Goal: Task Accomplishment & Management: Manage account settings

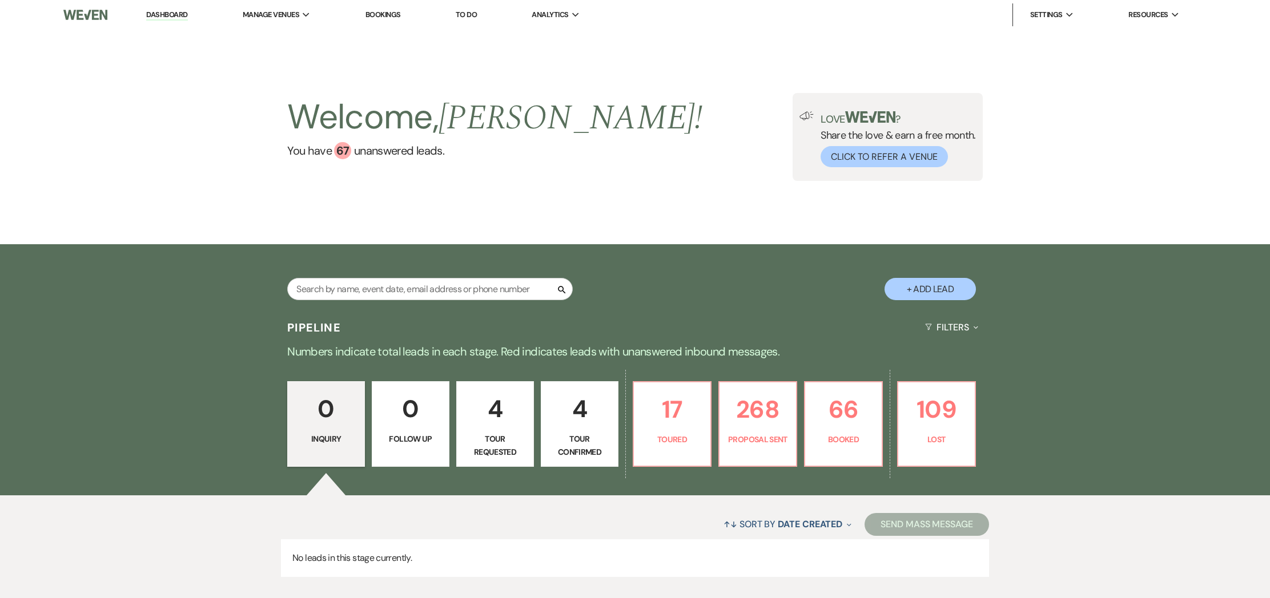
click at [954, 284] on button "+ Add Lead" at bounding box center [930, 289] width 91 height 22
select select "735"
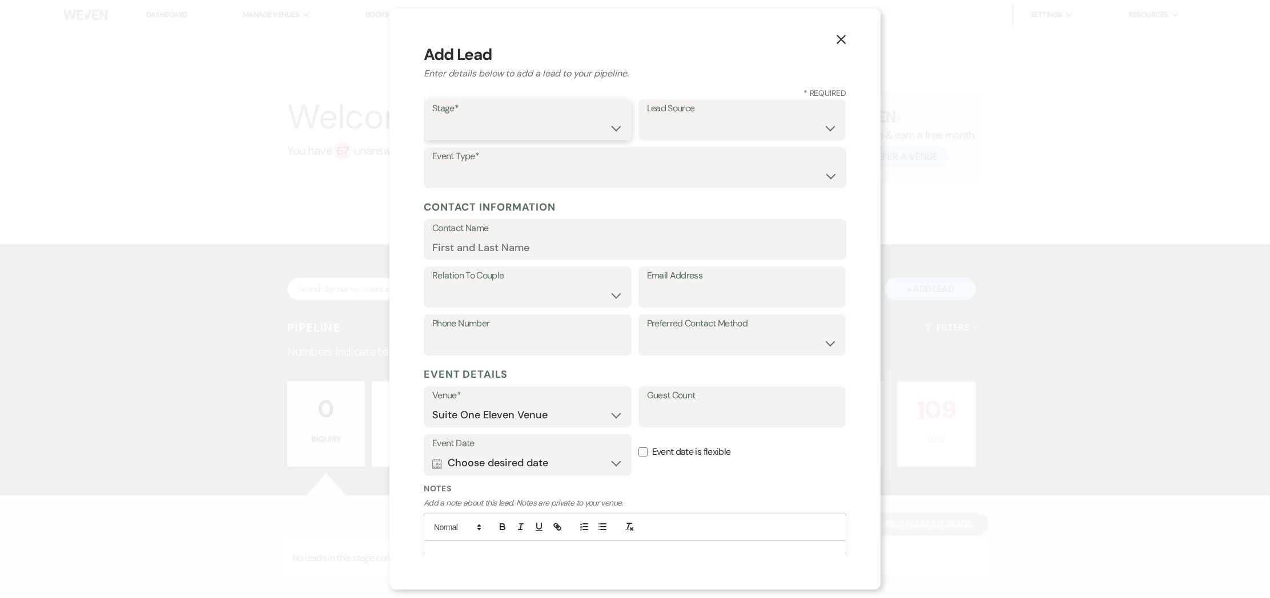
click at [576, 128] on select "Inquiry Follow Up Tour Requested Tour Confirmed Toured Proposal Sent Booked Lost" at bounding box center [527, 128] width 191 height 22
select select "1"
click at [681, 117] on select "Weven Venue Website Instagram Facebook Pinterest Google The Knot Wedding Wire H…" at bounding box center [742, 128] width 191 height 22
select select "20"
drag, startPoint x: 433, startPoint y: 156, endPoint x: 444, endPoint y: 158, distance: 10.9
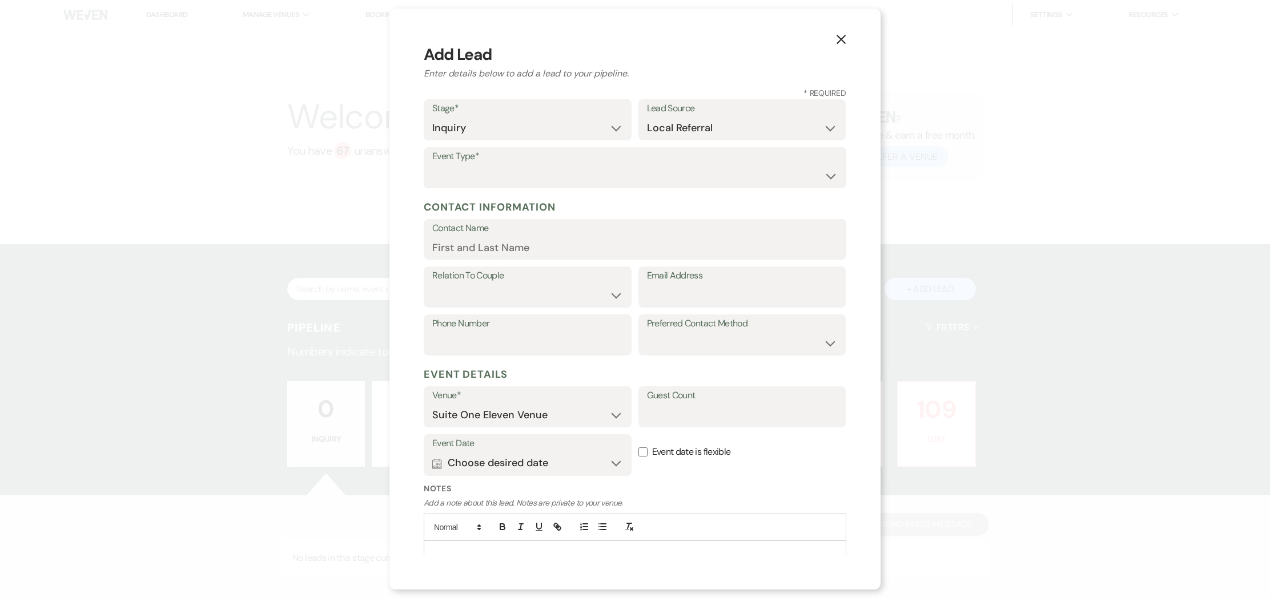
click at [434, 156] on label "Event Type*" at bounding box center [634, 156] width 405 height 17
click at [494, 168] on select "Wedding Anniversary Party Baby Shower Bachelorette / Bachelor Party Birthday Pa…" at bounding box center [634, 176] width 405 height 22
select select "1"
click at [481, 248] on input "Contact Name" at bounding box center [634, 247] width 405 height 22
type input "[PERSON_NAME]"
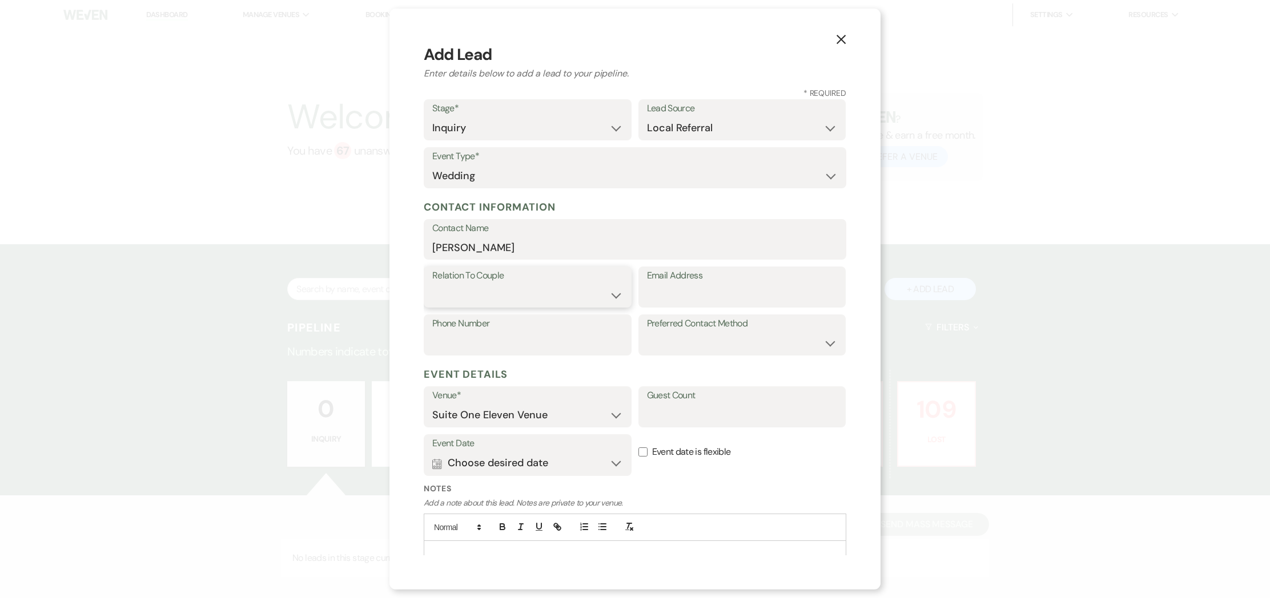
click at [469, 294] on select "Couple Planner Parent of Couple Family Member Friend Other" at bounding box center [527, 295] width 191 height 22
select select "1"
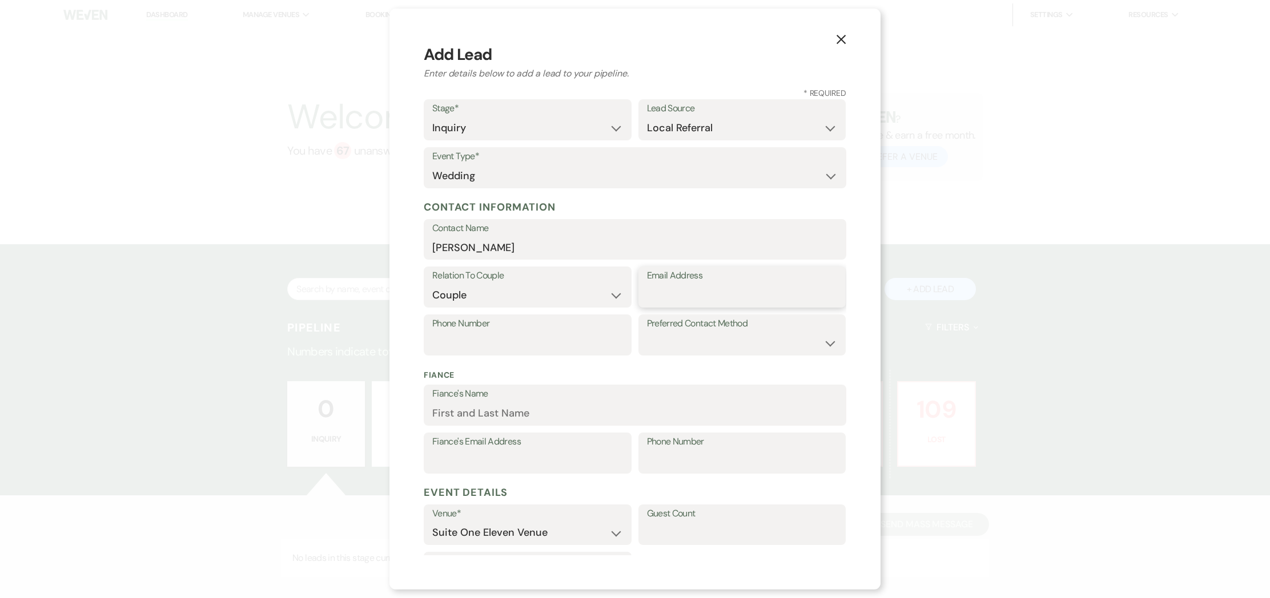
click at [667, 291] on input "Email Address" at bounding box center [742, 295] width 191 height 22
type input "[EMAIL_ADDRESS][DOMAIN_NAME]"
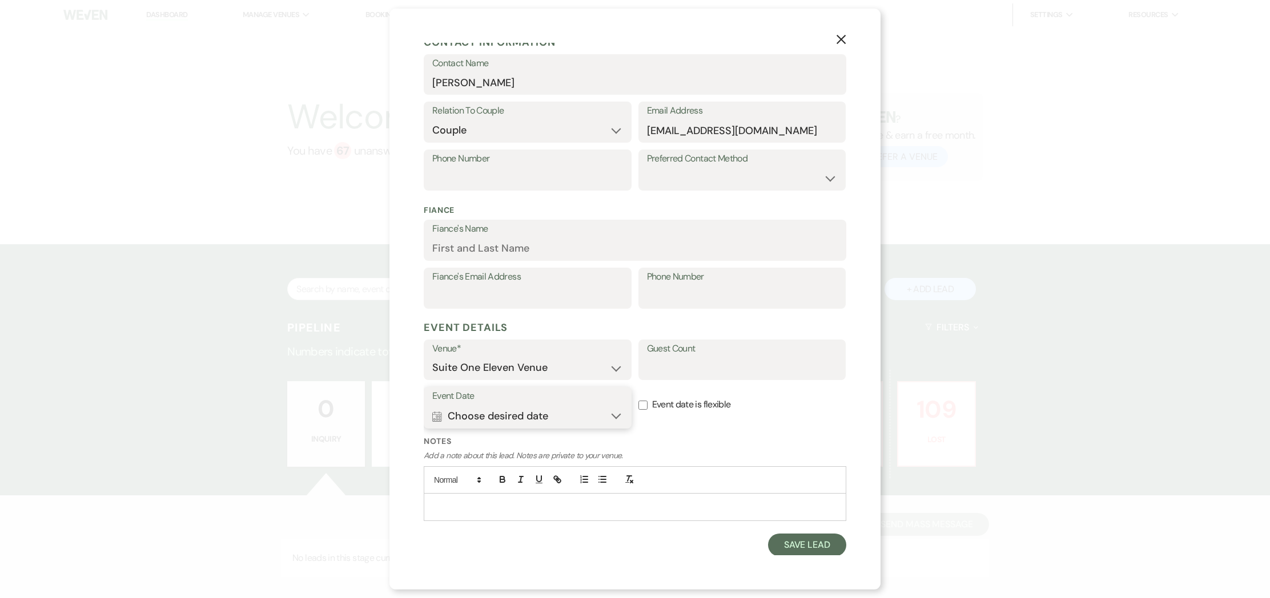
click at [614, 417] on button "Calendar Choose desired date Expand" at bounding box center [527, 416] width 191 height 23
click at [794, 479] on icon "Next" at bounding box center [797, 481] width 6 height 7
drag, startPoint x: 645, startPoint y: 447, endPoint x: 681, endPoint y: 393, distance: 65.4
click at [681, 393] on div "Event Date Calendar Choose desired date Collapse Calendar Select date ↓ Previou…" at bounding box center [635, 411] width 423 height 49
click at [643, 407] on input "Event date is flexible" at bounding box center [642, 405] width 9 height 9
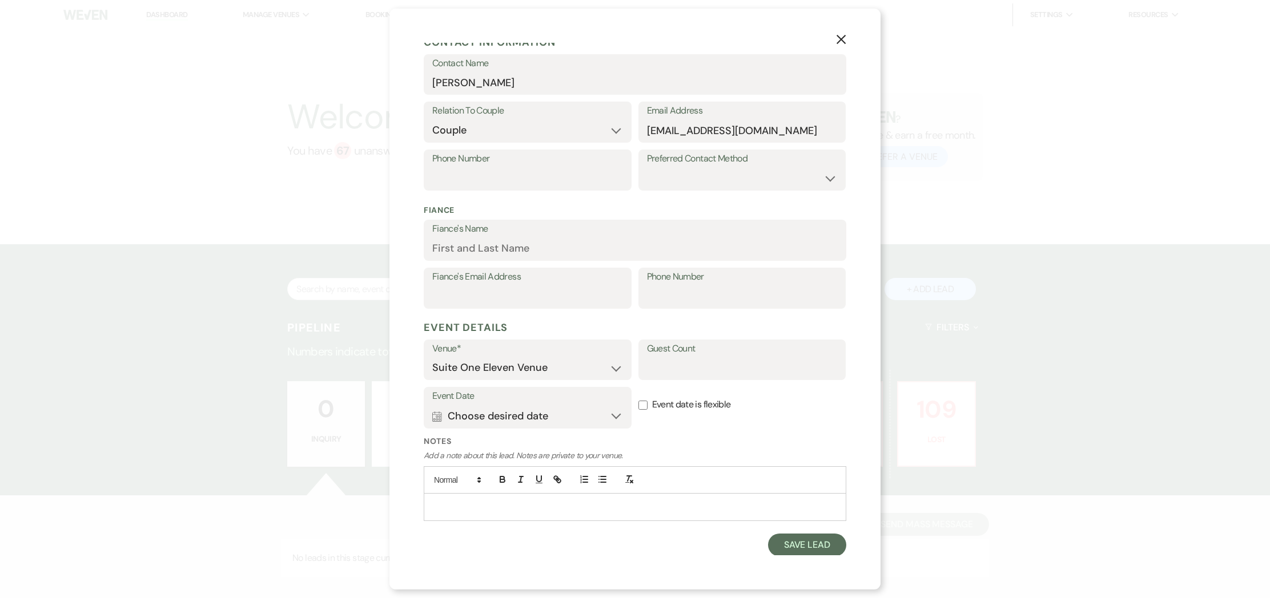
checkbox input "true"
click at [488, 501] on p at bounding box center [635, 507] width 404 height 13
click at [492, 419] on button "Calendar Choose desired date Expand" at bounding box center [527, 416] width 191 height 23
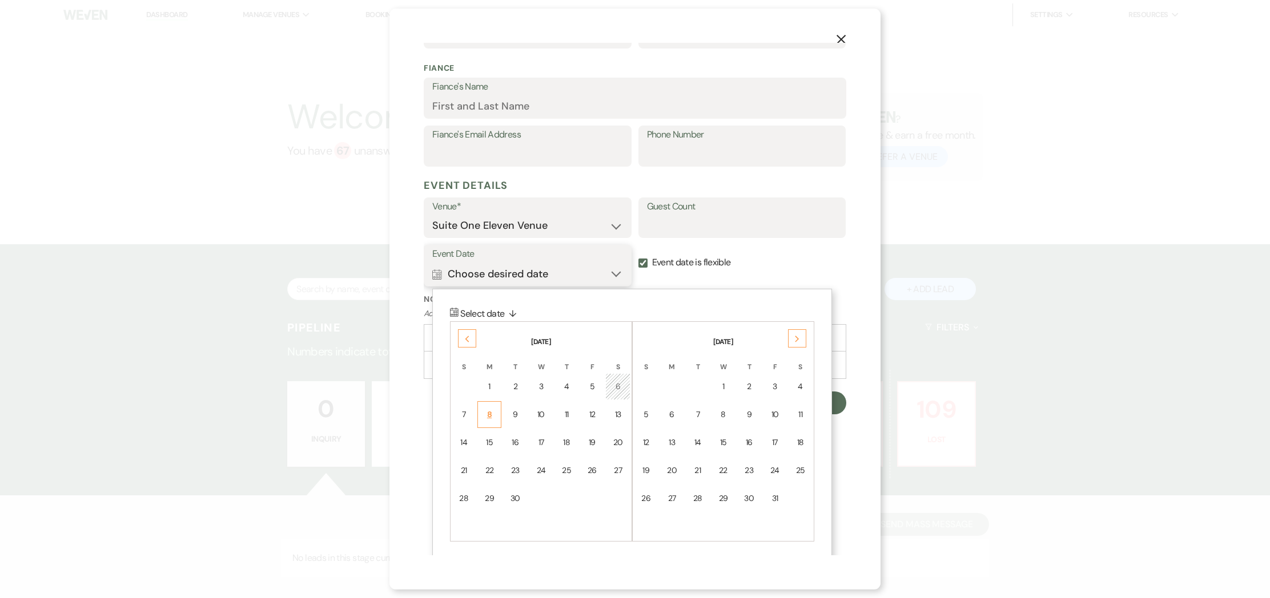
scroll to position [311, 0]
click at [570, 467] on div "25" at bounding box center [567, 467] width 10 height 12
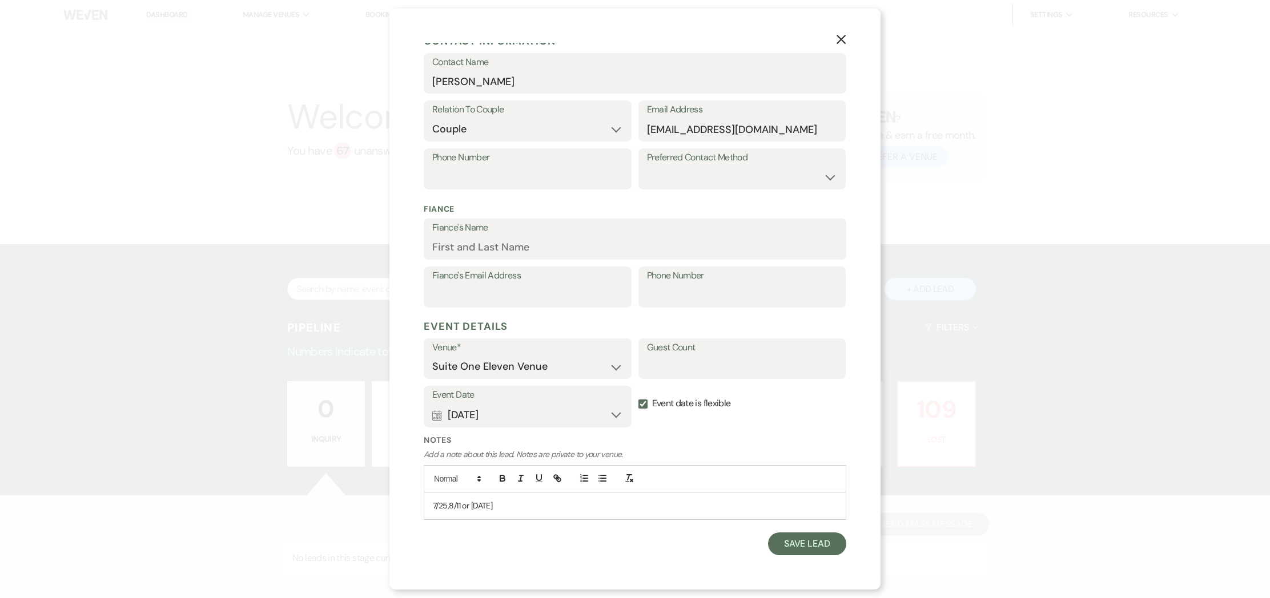
scroll to position [165, 0]
click at [618, 417] on button "Calendar [DATE] Expand" at bounding box center [527, 416] width 191 height 23
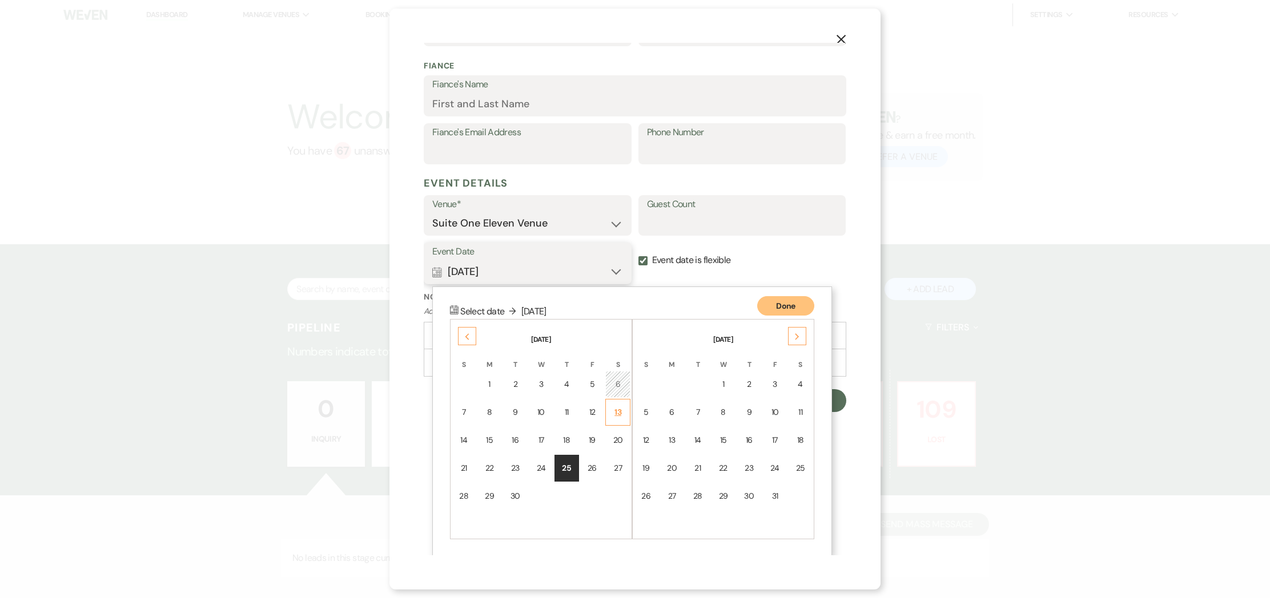
scroll to position [311, 0]
click at [799, 334] on div "Next" at bounding box center [797, 335] width 18 height 18
click at [799, 440] on div "15" at bounding box center [800, 439] width 10 height 12
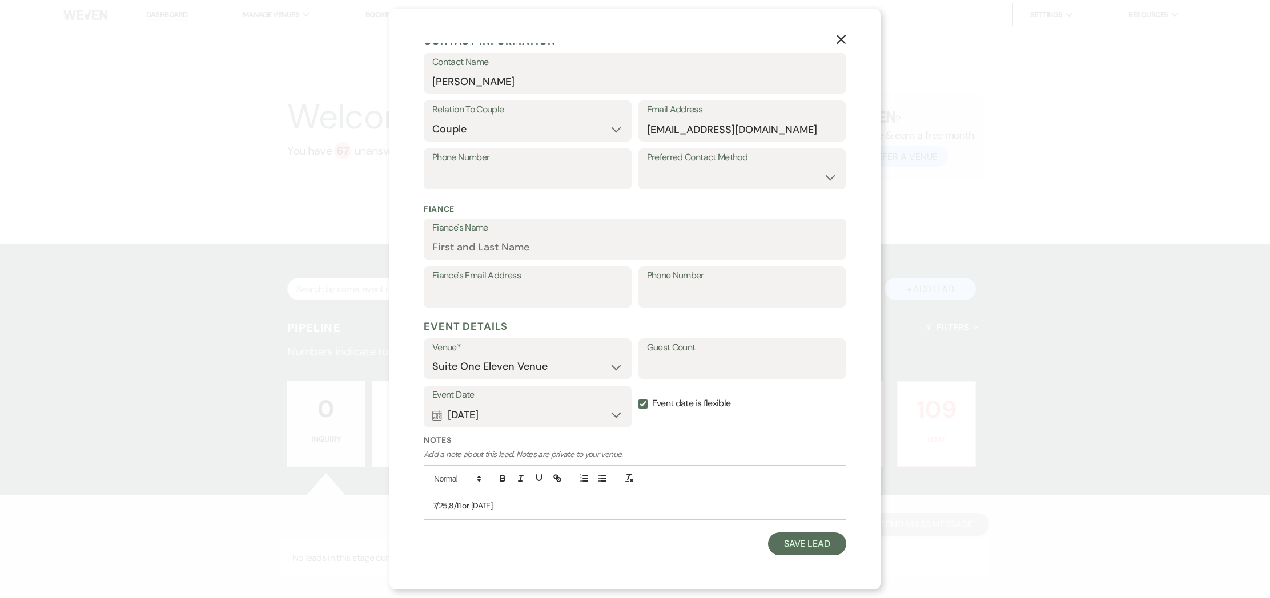
scroll to position [165, 0]
click at [616, 416] on button "Calendar [DATE] Expand" at bounding box center [527, 416] width 191 height 23
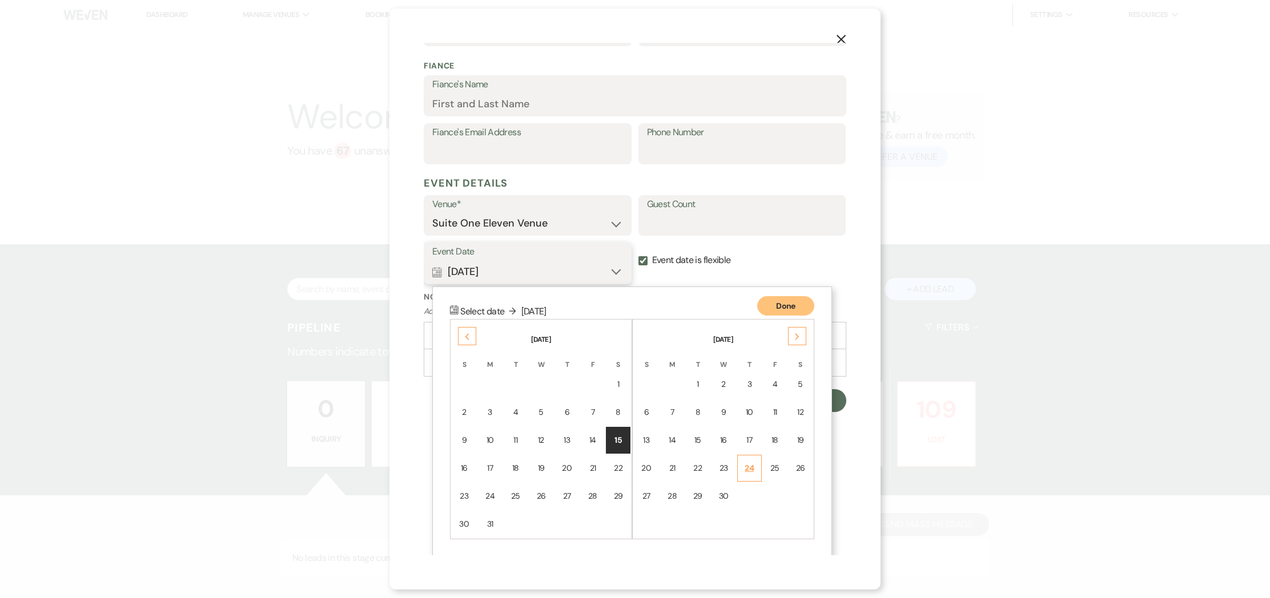
scroll to position [311, 0]
click at [619, 468] on div "22" at bounding box center [618, 467] width 10 height 12
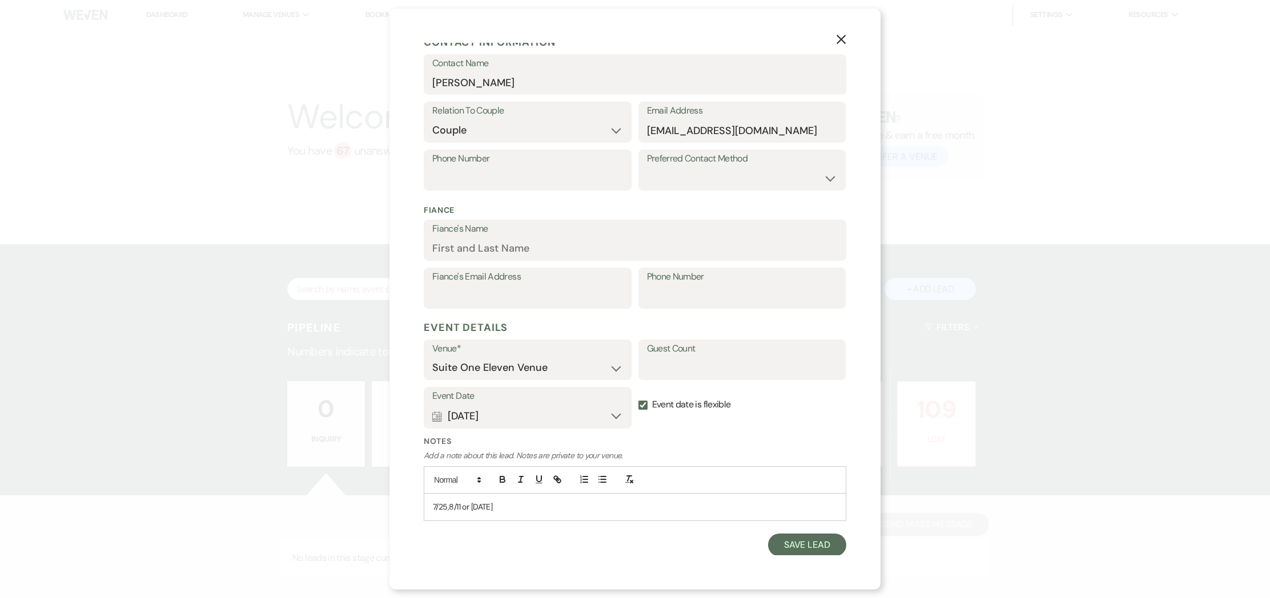
drag, startPoint x: 461, startPoint y: 507, endPoint x: 509, endPoint y: 498, distance: 49.4
click at [463, 506] on p "7/25,8/11 or [DATE]" at bounding box center [635, 507] width 404 height 13
drag, startPoint x: 814, startPoint y: 540, endPoint x: 807, endPoint y: 539, distance: 7.6
click at [813, 540] on button "Save Lead" at bounding box center [807, 545] width 78 height 23
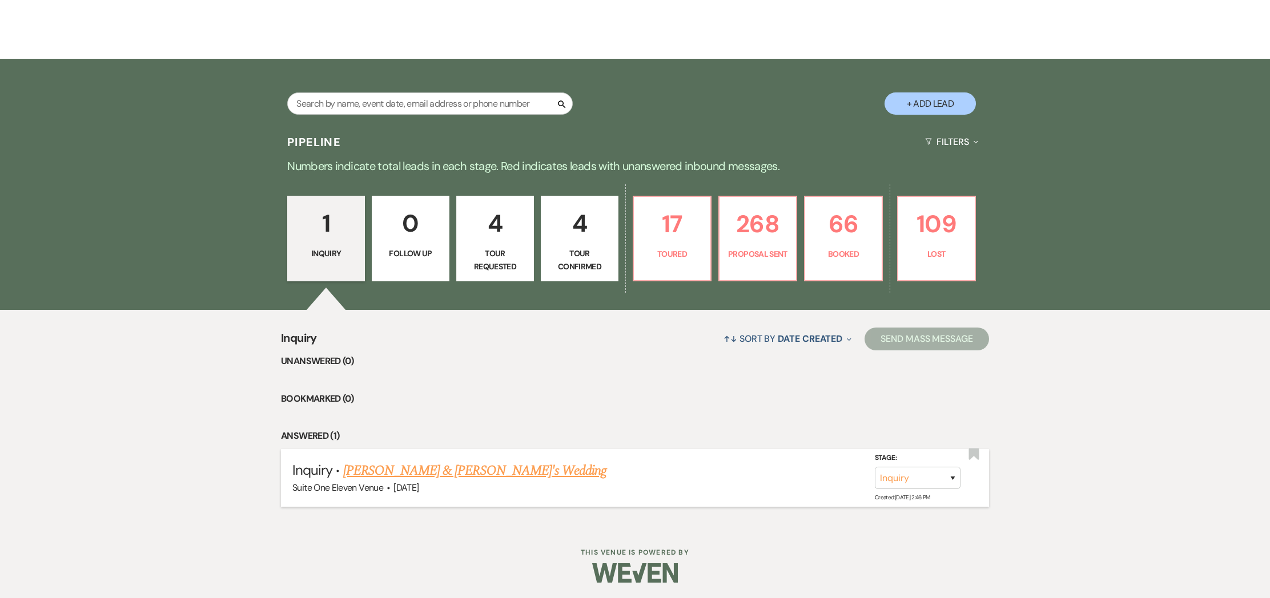
click at [388, 489] on span "·" at bounding box center [388, 489] width 3 height 0
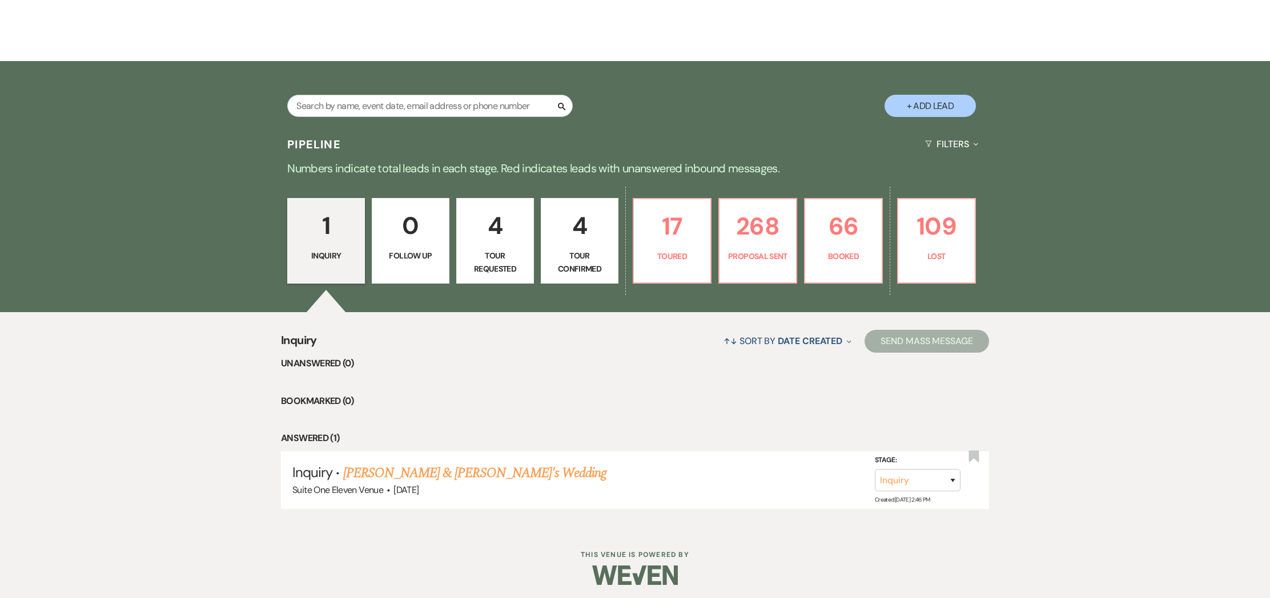
click at [390, 475] on link "[PERSON_NAME] & [PERSON_NAME]'s Wedding" at bounding box center [475, 473] width 264 height 21
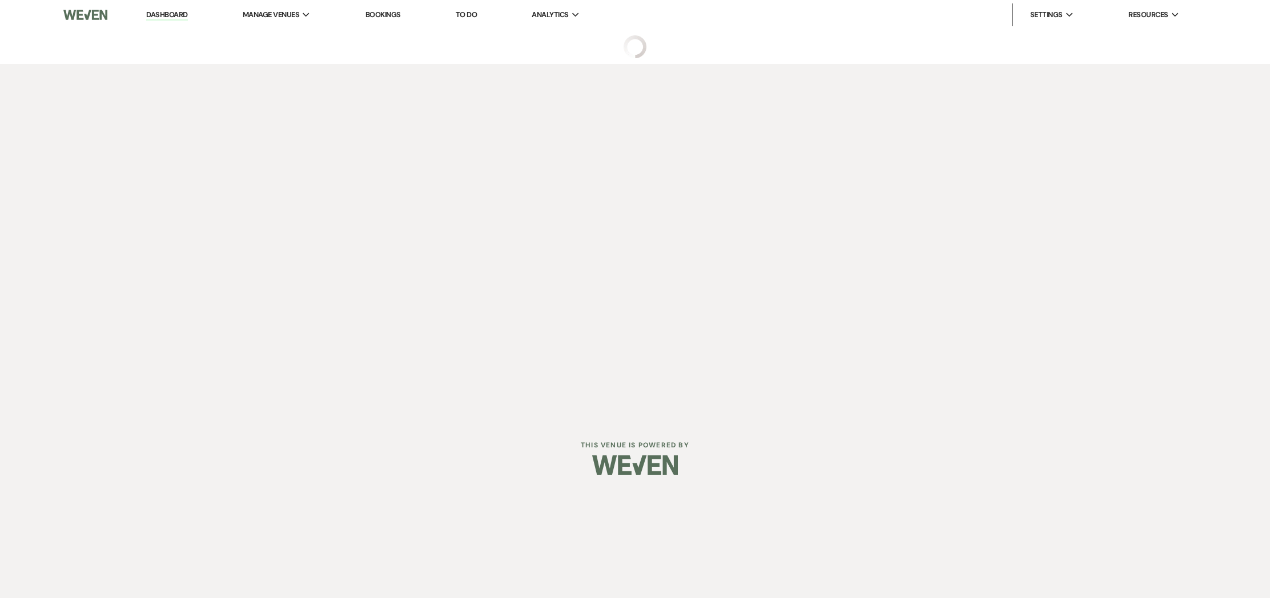
select select "20"
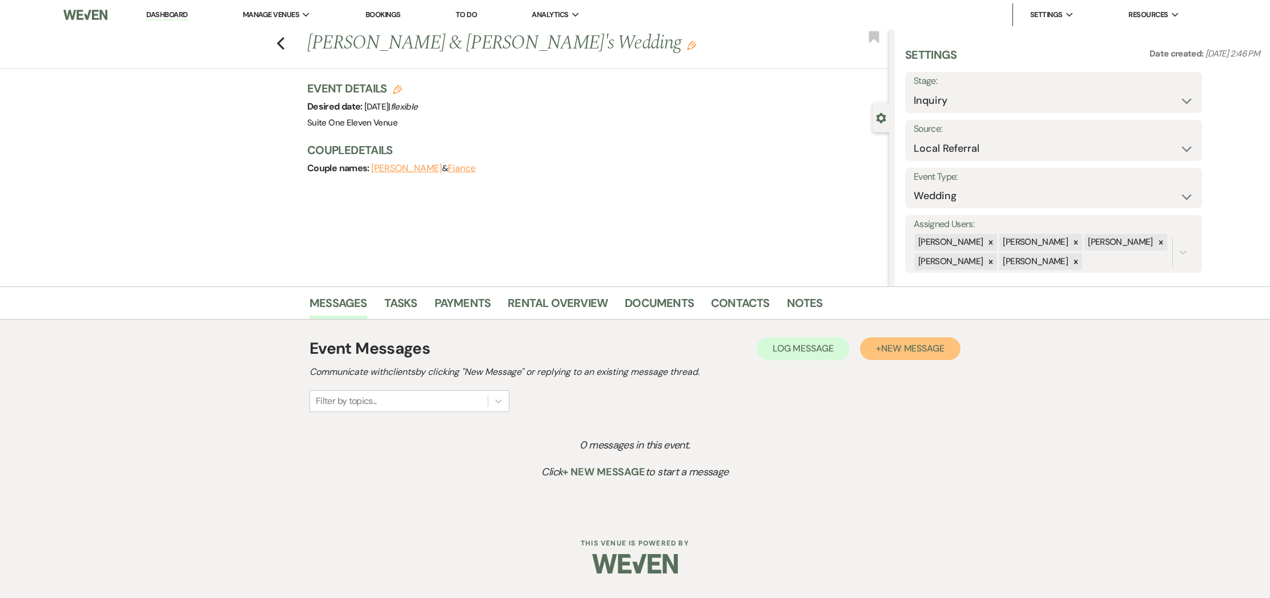
click at [902, 349] on span "New Message" at bounding box center [912, 349] width 63 height 12
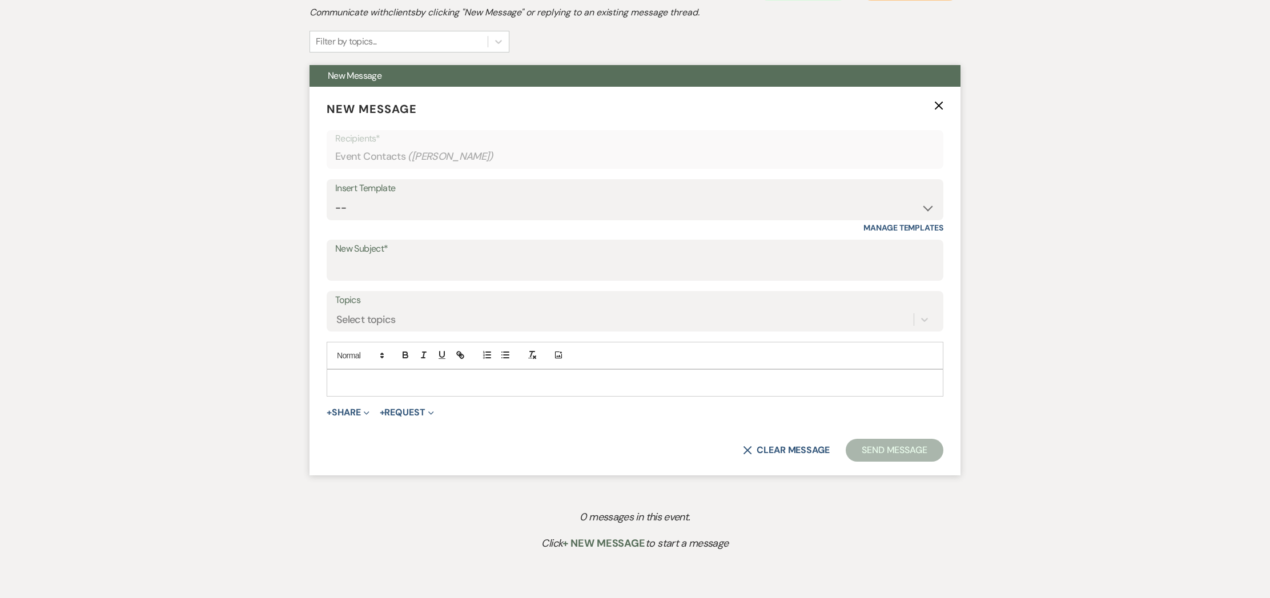
scroll to position [369, 0]
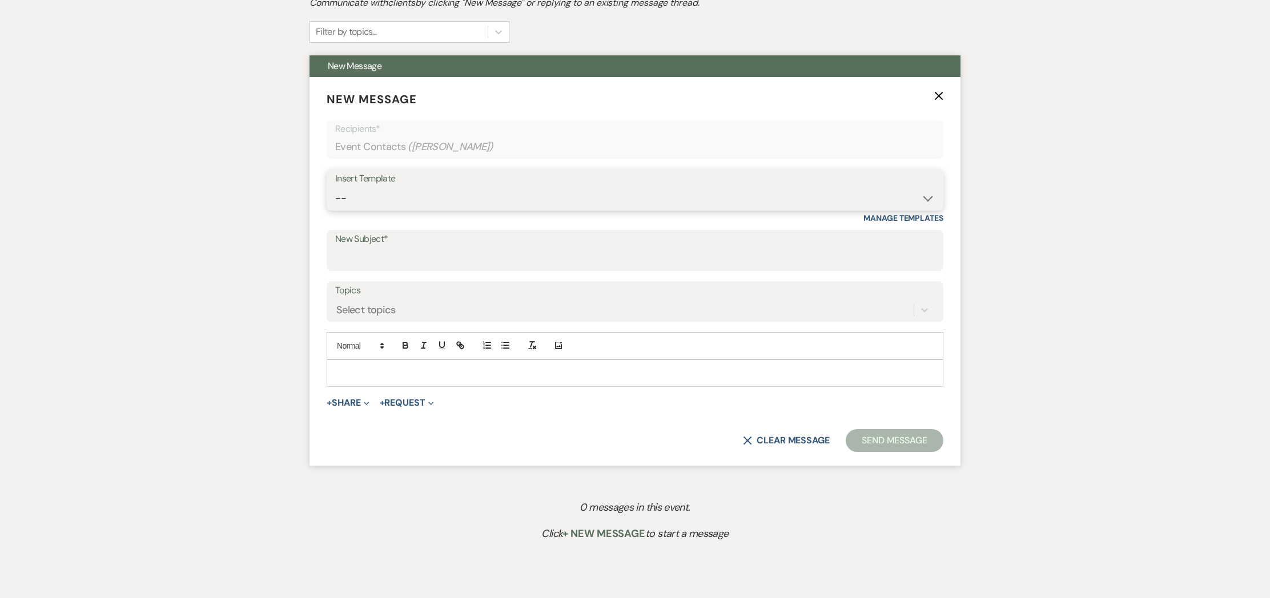
click at [926, 197] on select "-- Weven Planning Portal Introduction (Booked Events) Initial Inquiry Response …" at bounding box center [635, 198] width 600 height 22
select select "2840"
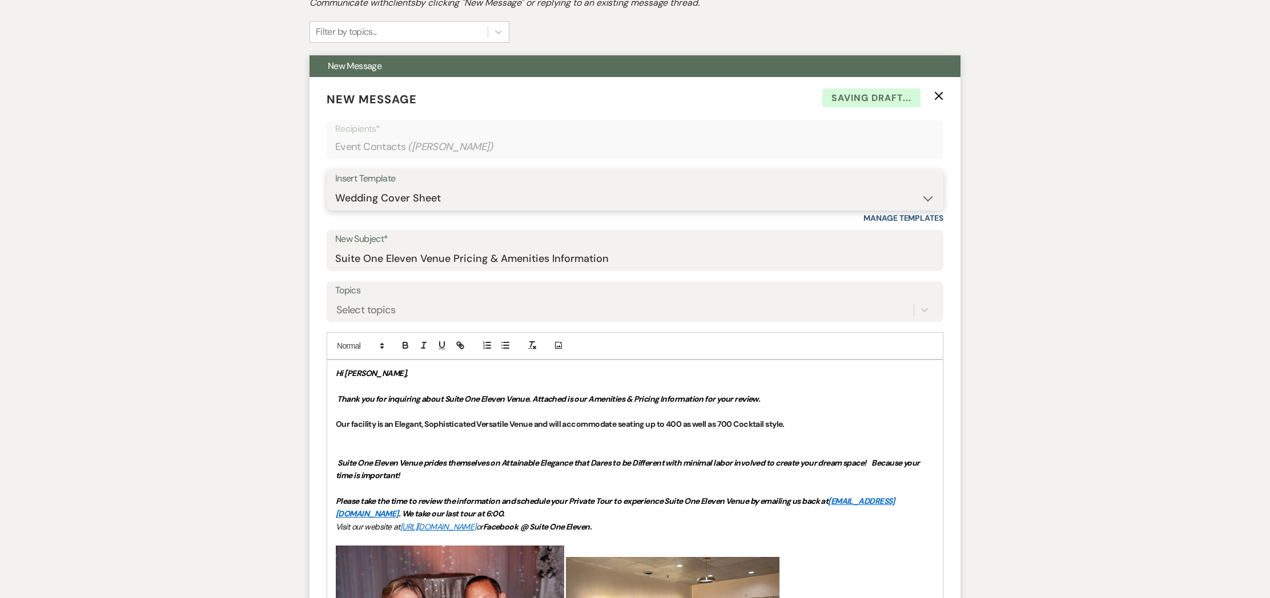
type input "Suite One Eleven Venue Pricing & Amenities Information"
click at [921, 310] on icon at bounding box center [924, 309] width 11 height 11
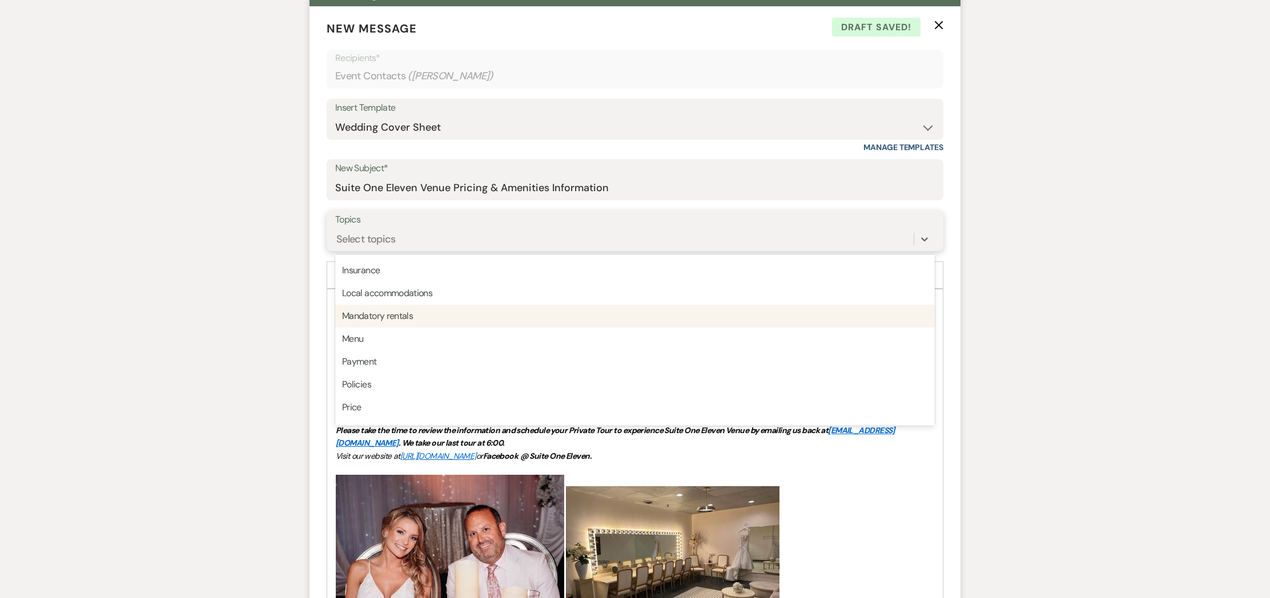
scroll to position [206, 0]
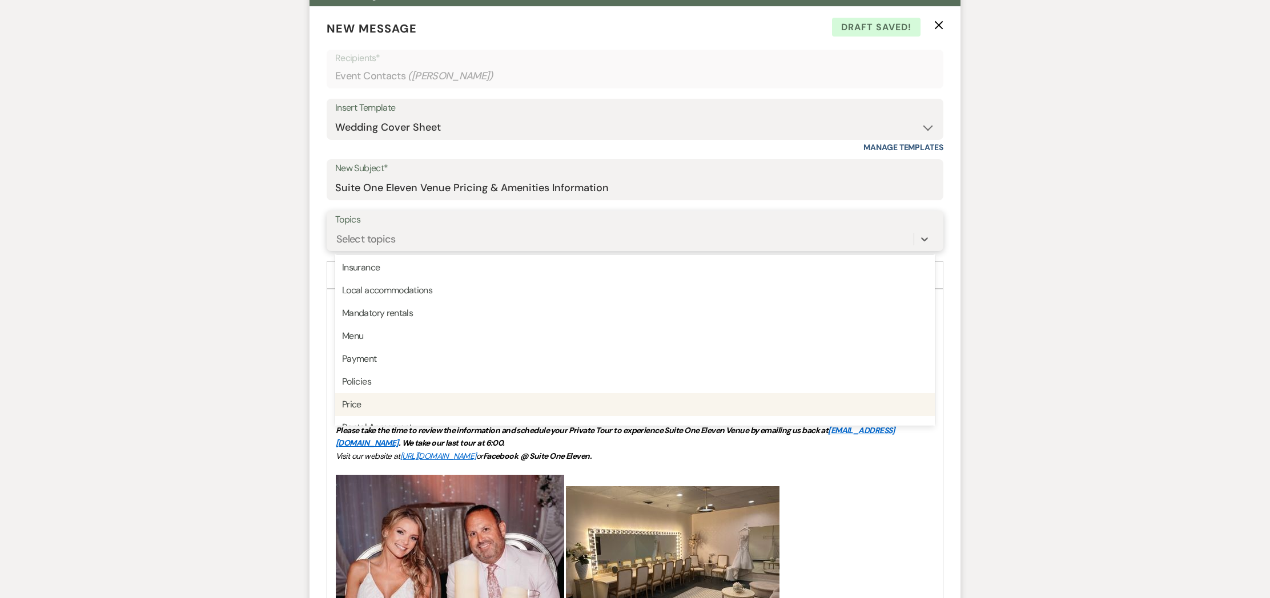
click at [483, 411] on div "Price" at bounding box center [635, 404] width 600 height 23
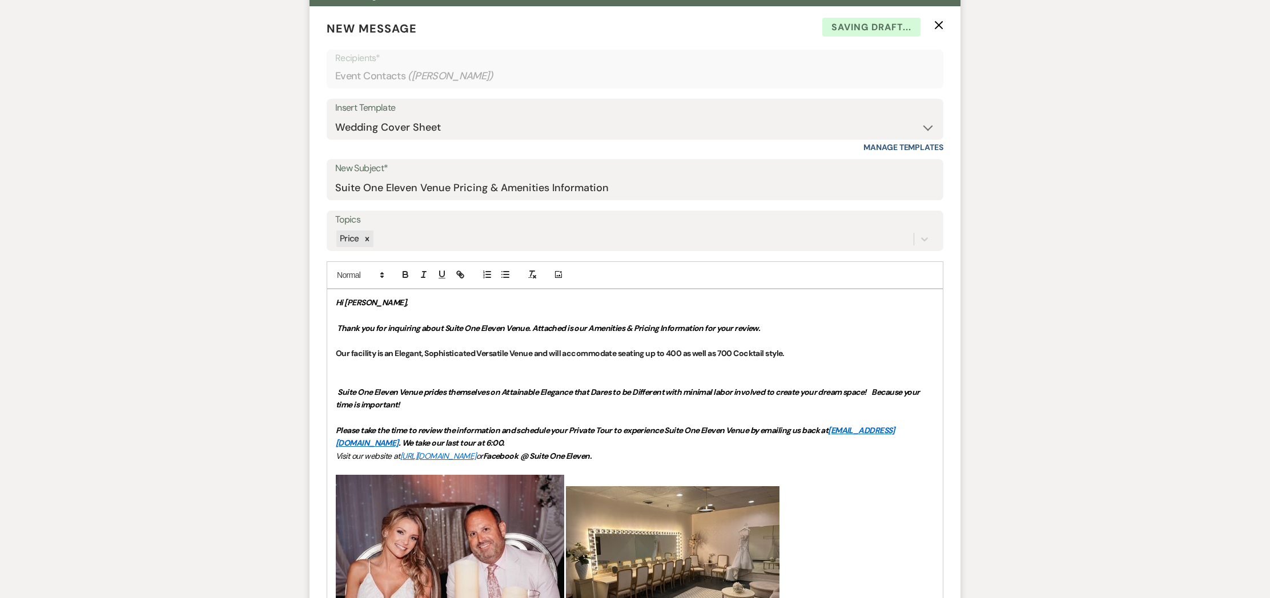
drag, startPoint x: 774, startPoint y: 327, endPoint x: 834, endPoint y: 334, distance: 59.9
click at [774, 327] on p "Thank you for inquiring about Suite One Eleven Venue. Attached is our Amenities…" at bounding box center [635, 328] width 598 height 13
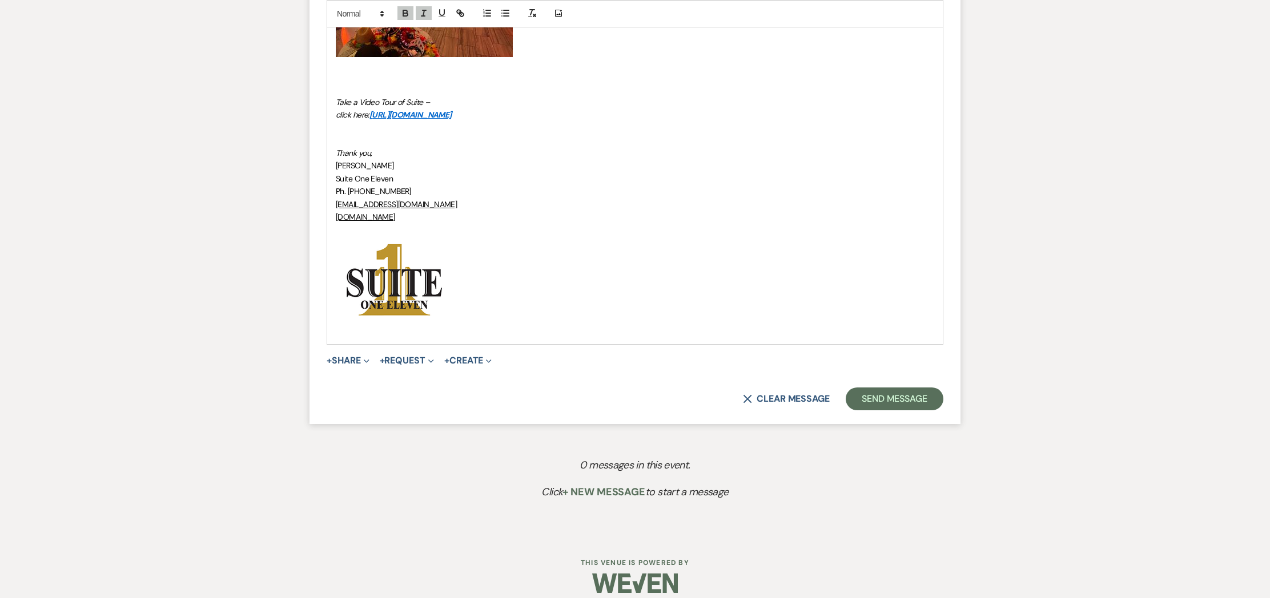
scroll to position [2218, 0]
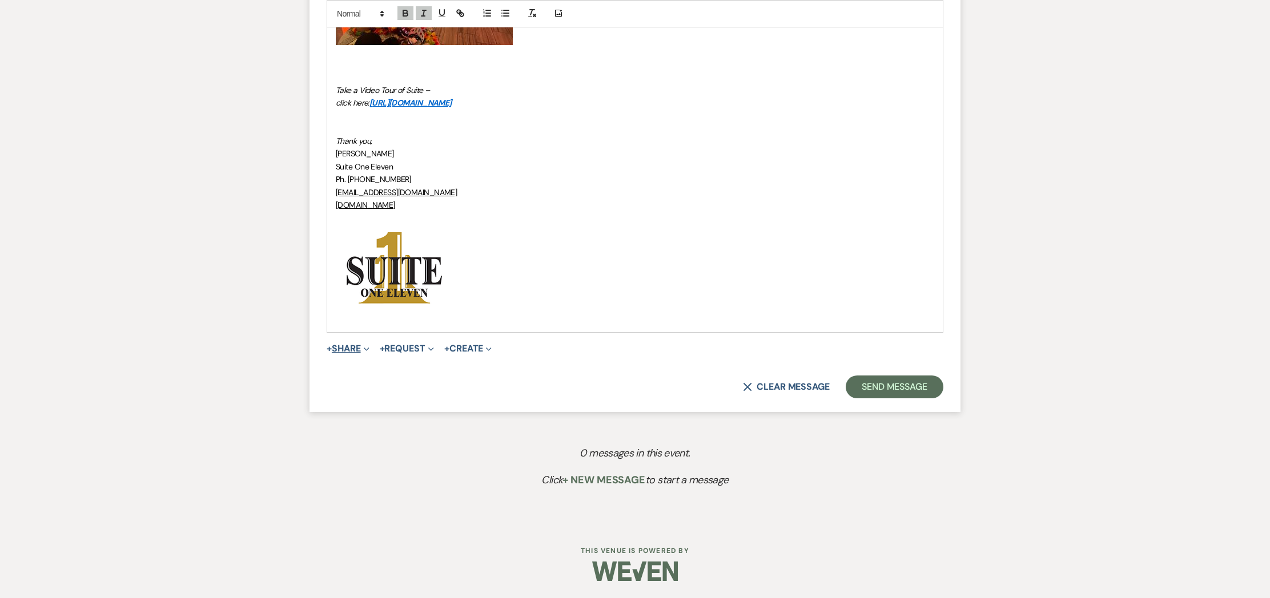
click at [368, 348] on icon "Expand" at bounding box center [367, 350] width 6 height 6
click at [360, 365] on span "Doc Upload Documents" at bounding box center [372, 371] width 65 height 12
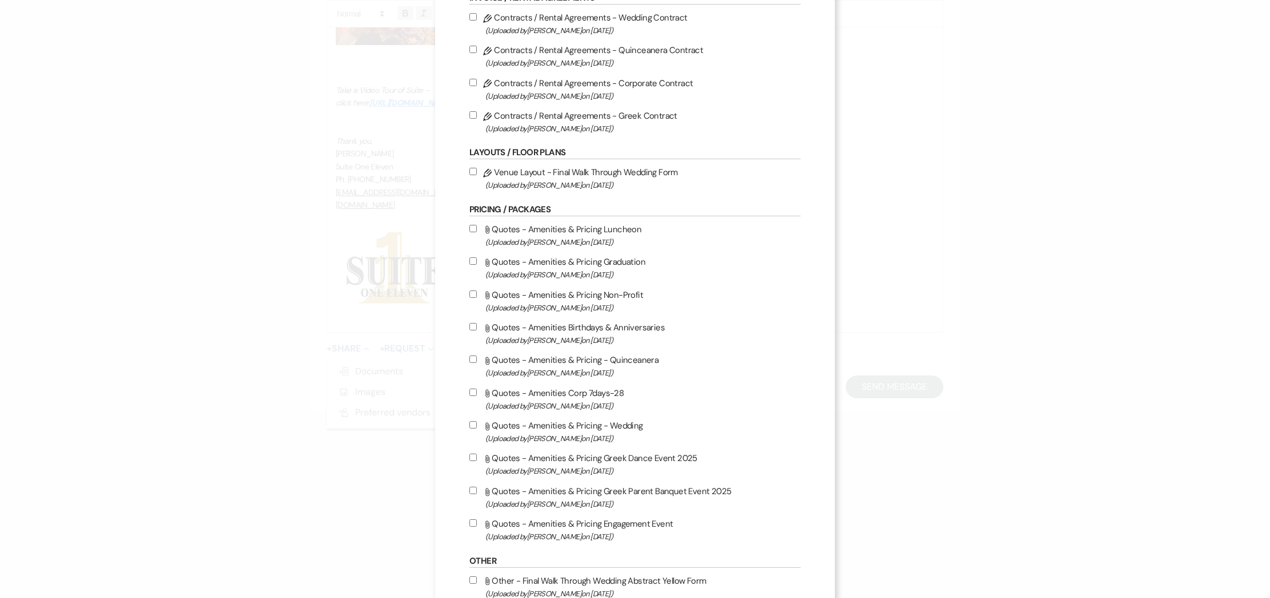
scroll to position [103, 0]
click at [475, 424] on input "Attach File Quotes - Amenities & Pricing - Wedding (Uploaded by [PERSON_NAME] o…" at bounding box center [472, 422] width 7 height 7
checkbox input "true"
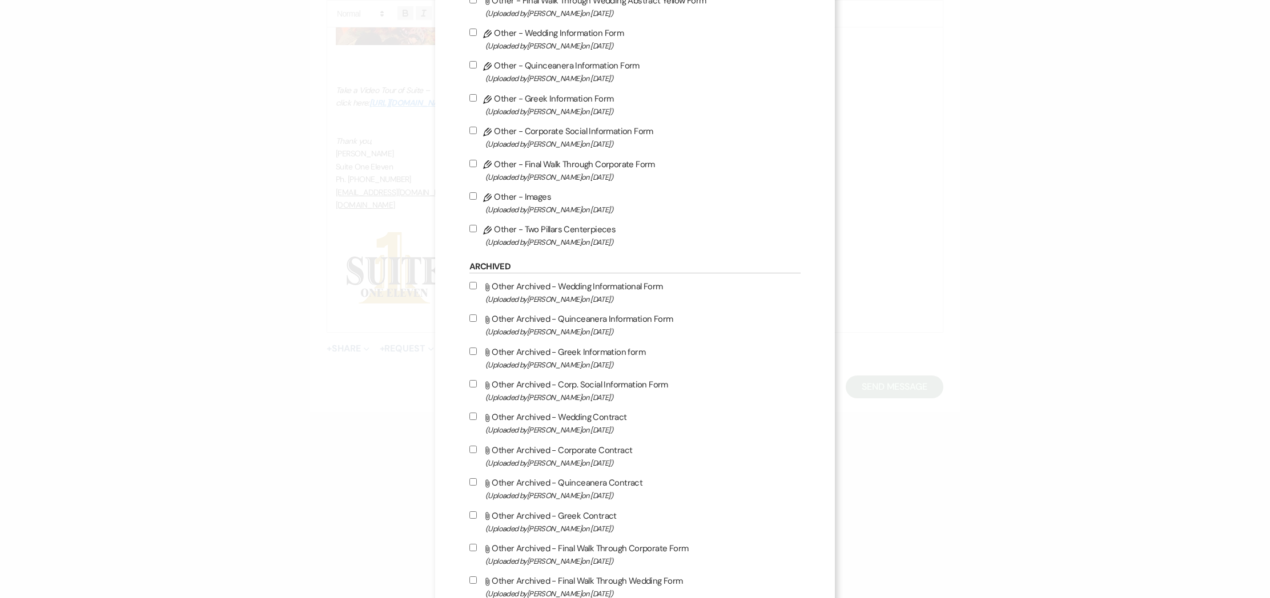
scroll to position [761, 0]
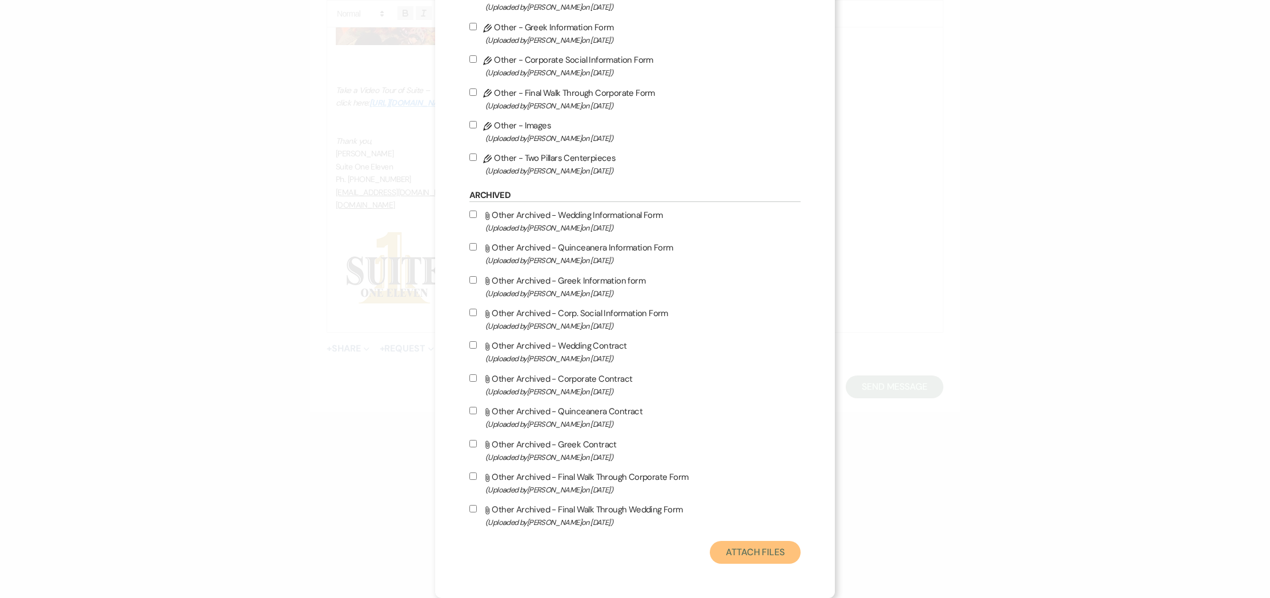
click at [742, 556] on button "Attach Files" at bounding box center [755, 552] width 91 height 23
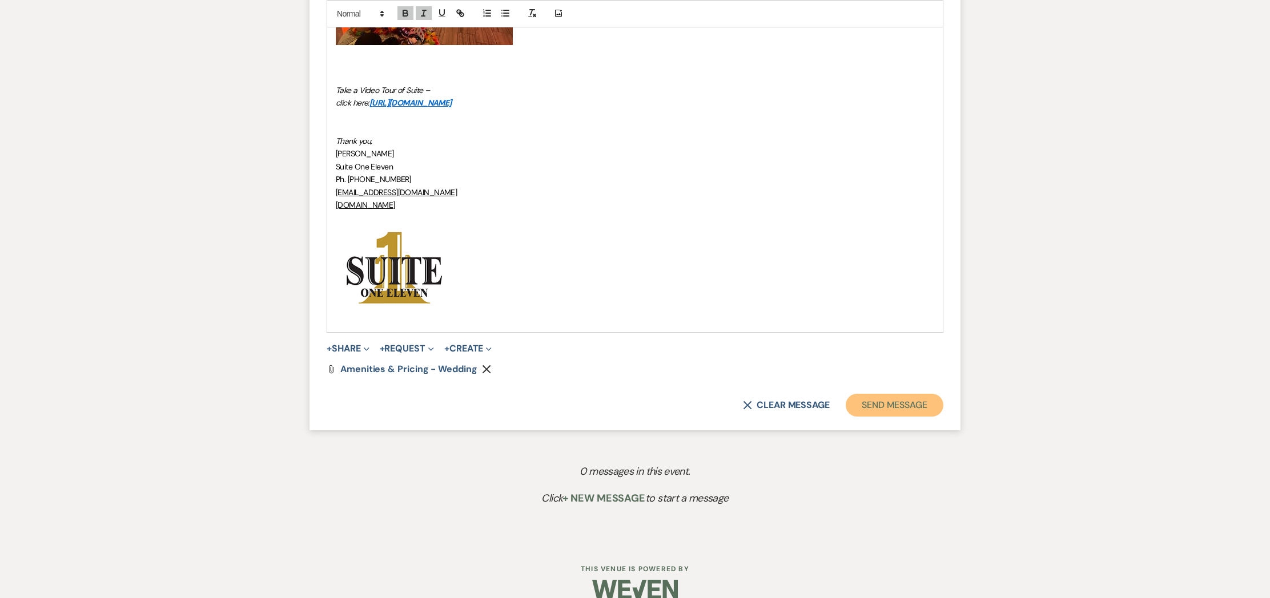
click at [905, 408] on button "Send Message" at bounding box center [895, 405] width 98 height 23
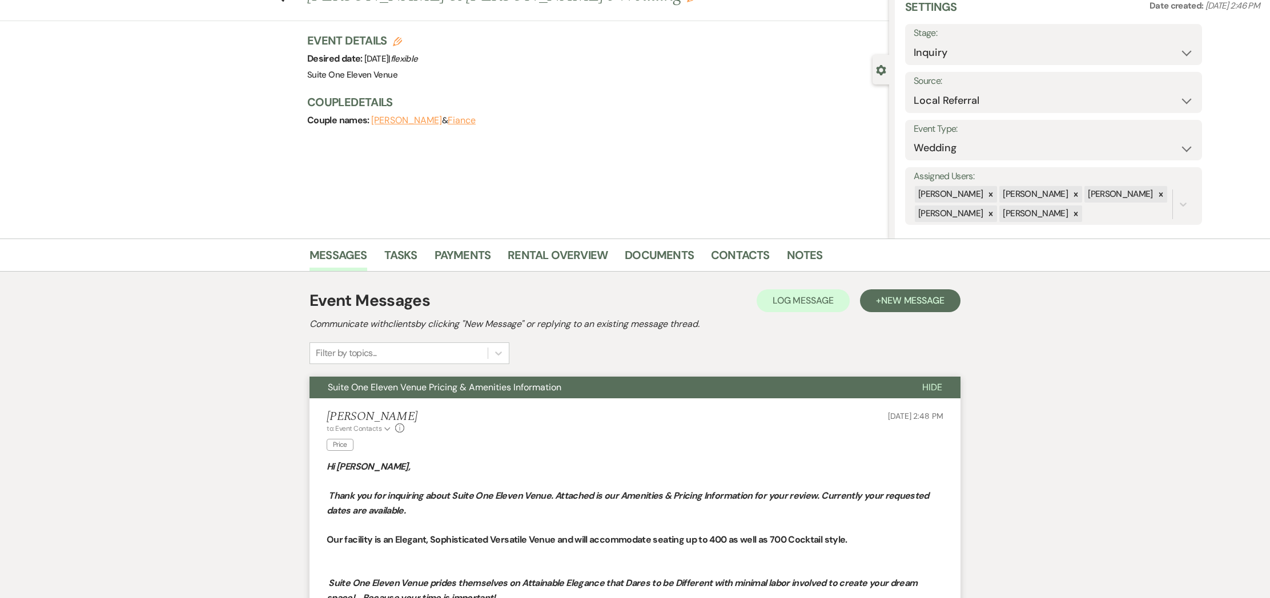
scroll to position [0, 0]
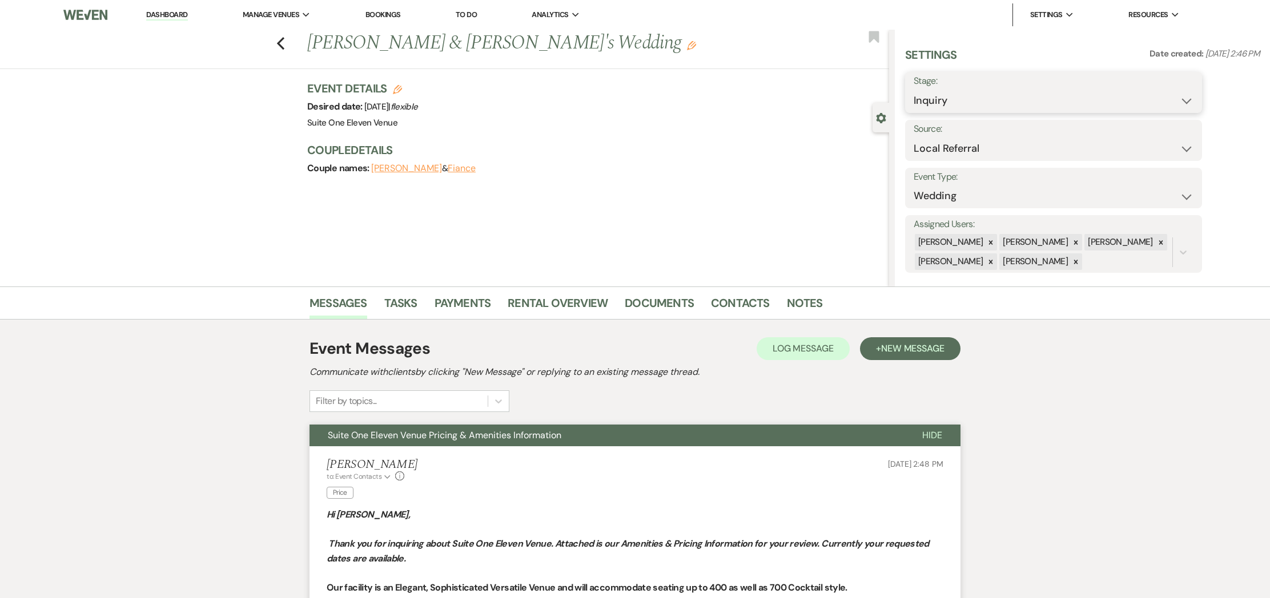
click at [1193, 98] on select "Inquiry Follow Up Tour Requested Tour Confirmed Toured Proposal Sent Booked Lost" at bounding box center [1054, 101] width 280 height 22
select select "6"
click at [1163, 92] on button "Save" at bounding box center [1170, 92] width 65 height 23
click at [278, 41] on icon "Previous" at bounding box center [280, 44] width 9 height 14
select select "6"
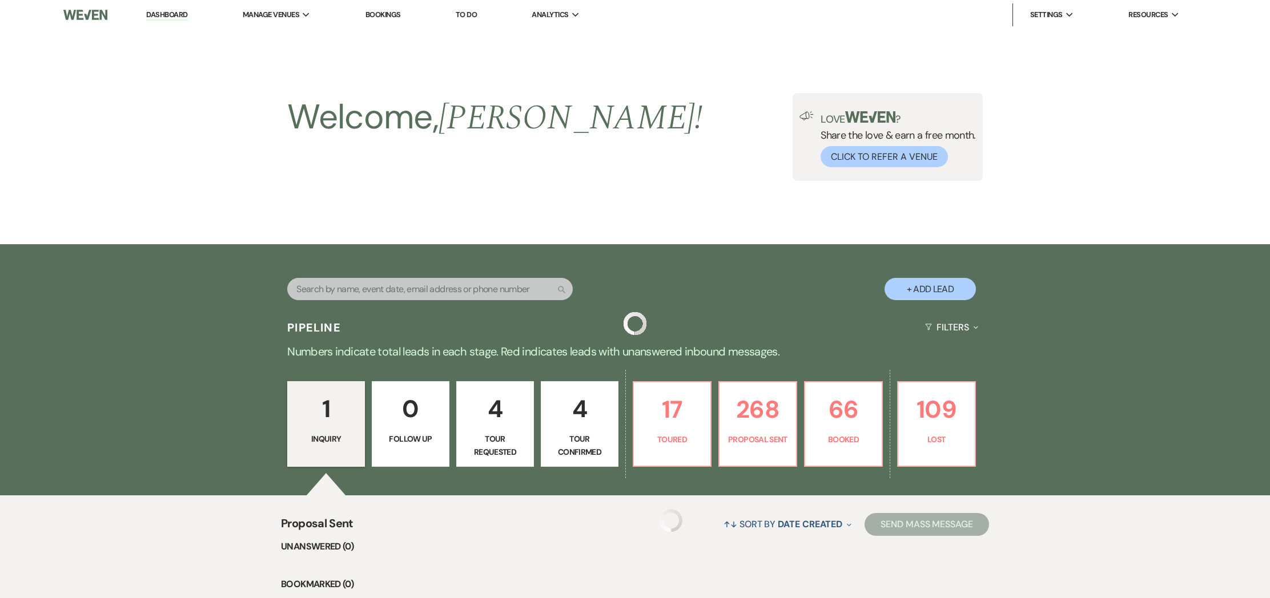
scroll to position [66, 0]
